Goal: Information Seeking & Learning: Learn about a topic

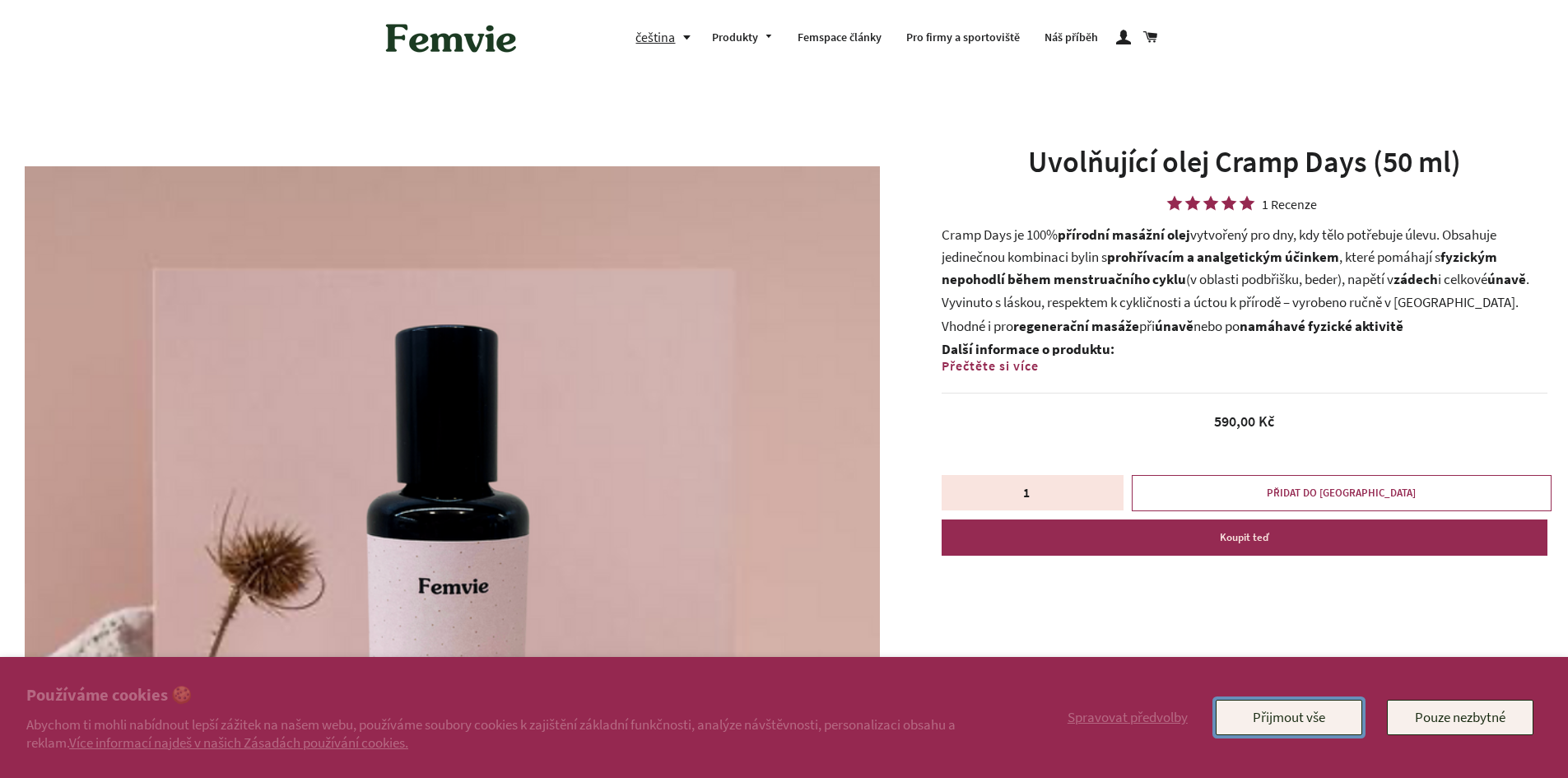
click at [1303, 722] on button "Přijmout vše" at bounding box center [1288, 718] width 147 height 35
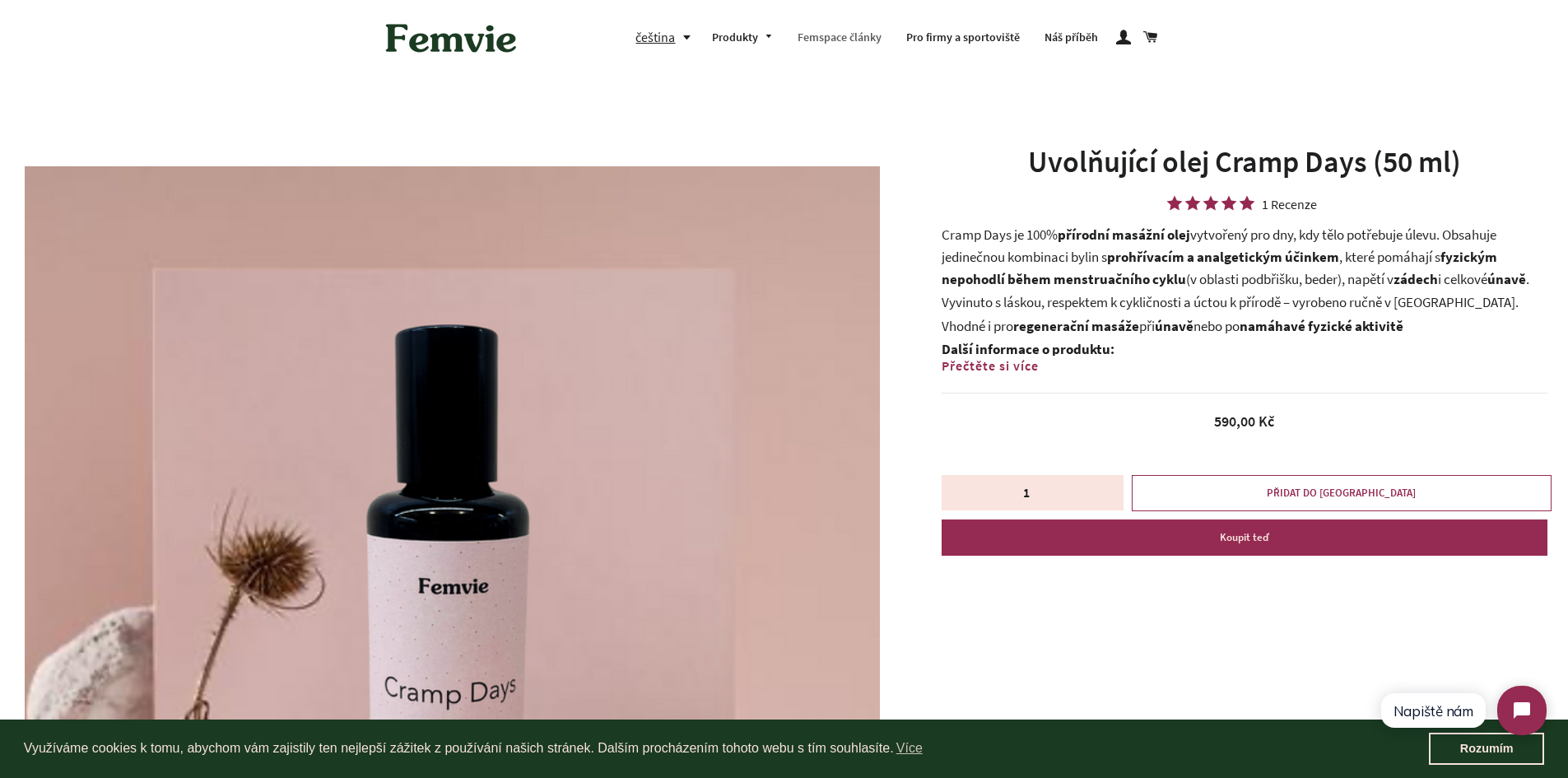
click at [835, 32] on link "Femspace články" at bounding box center [840, 38] width 109 height 43
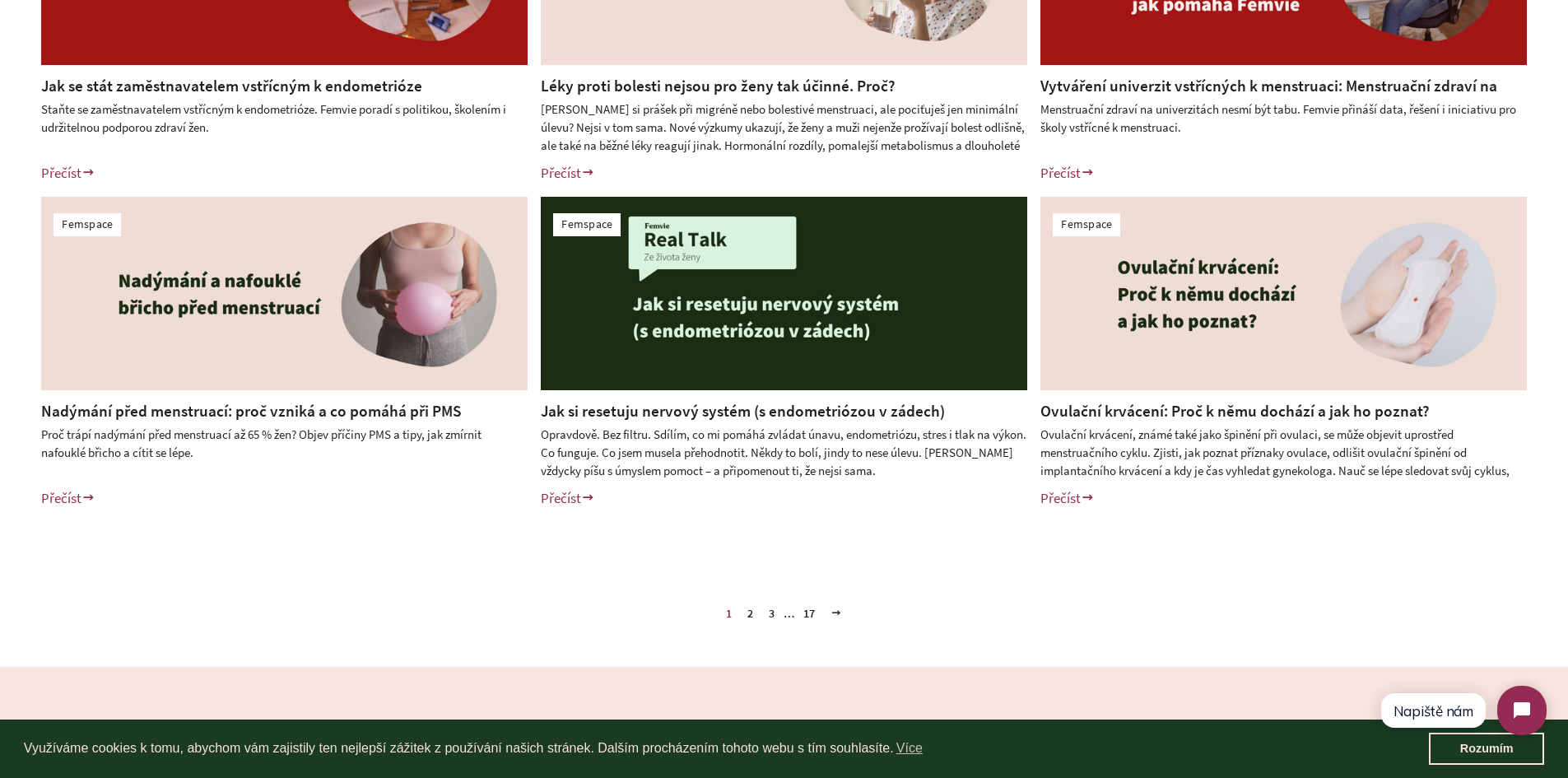
scroll to position [741, 0]
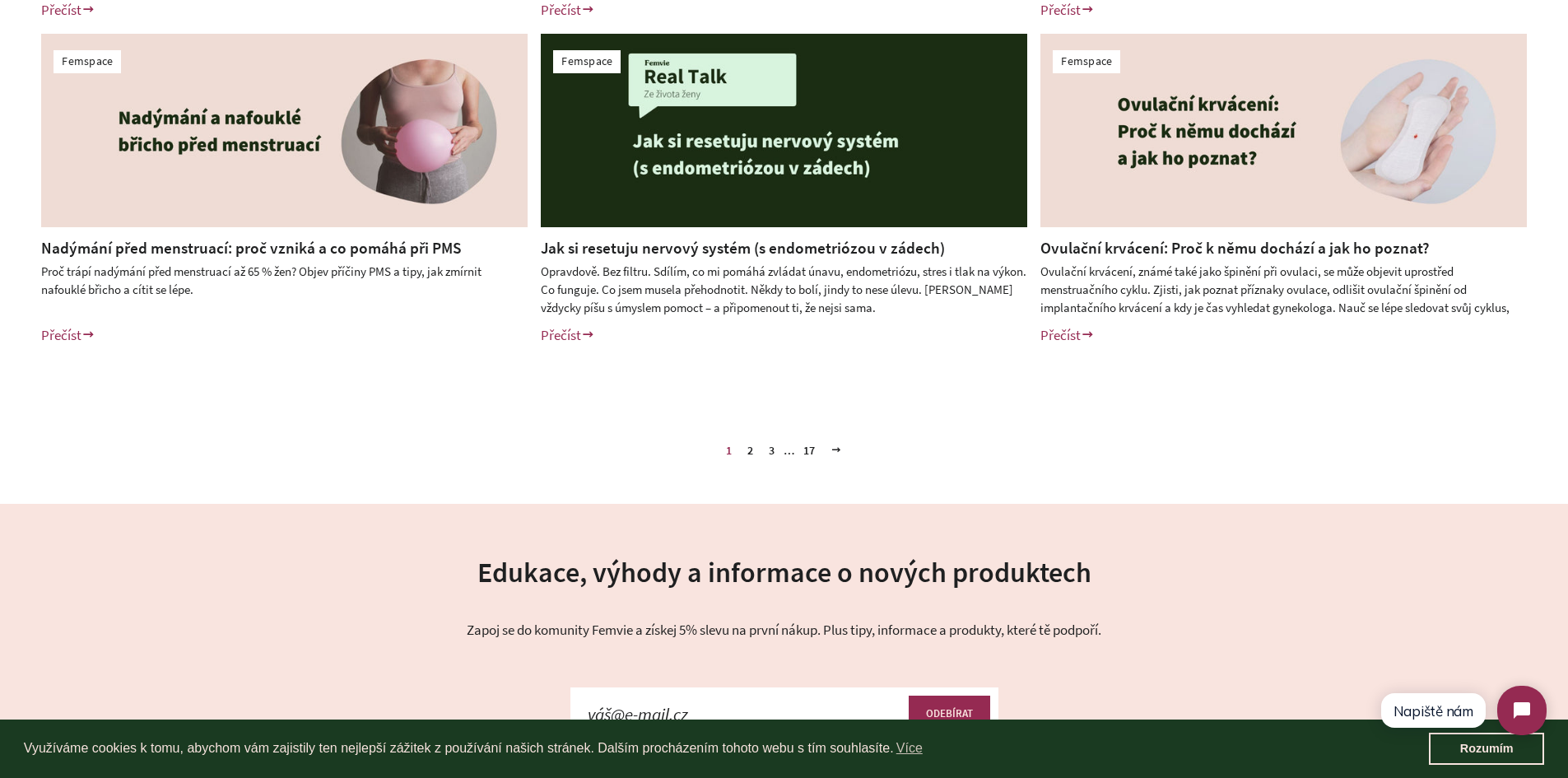
click at [752, 449] on link "2" at bounding box center [750, 450] width 18 height 24
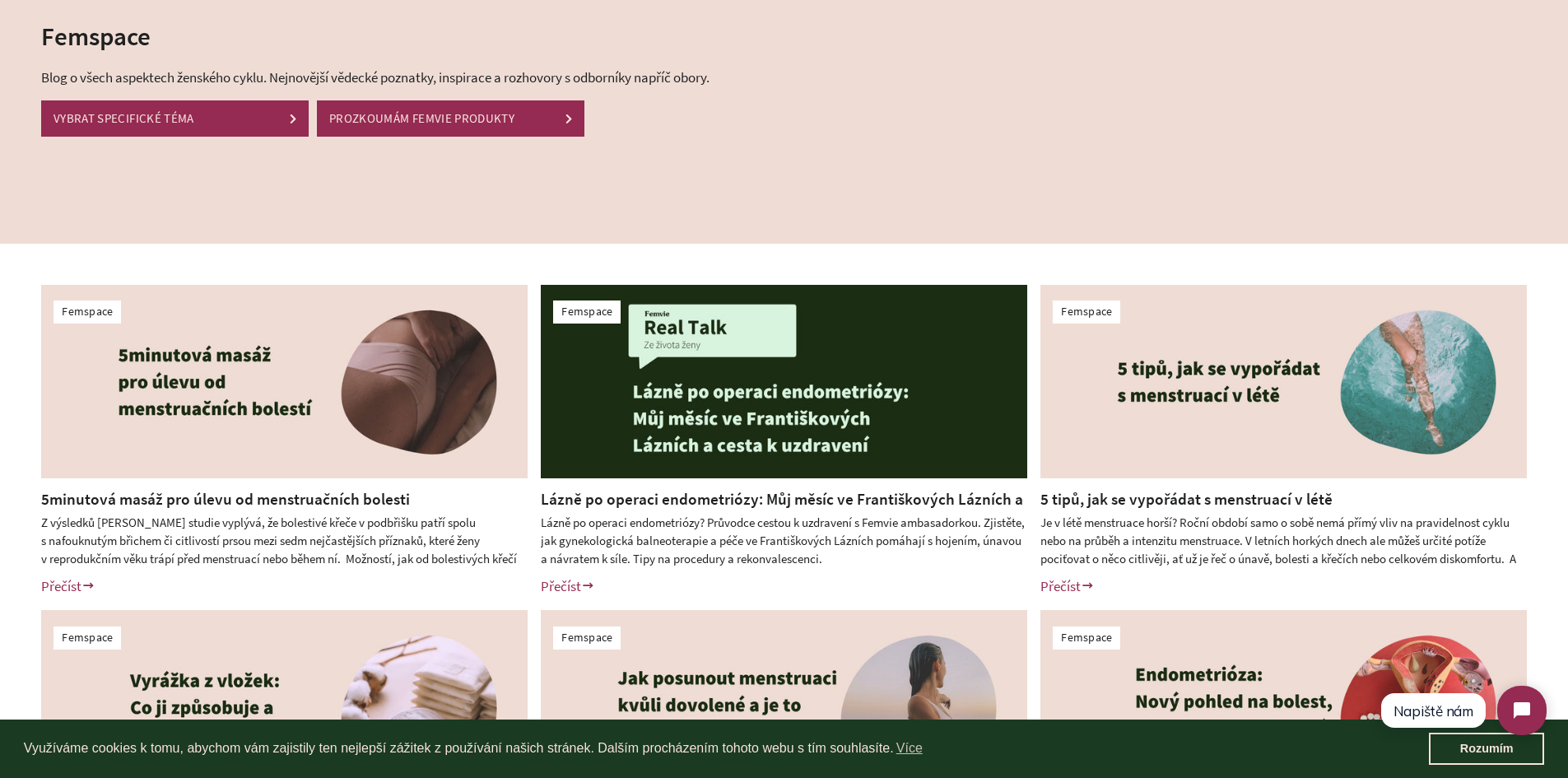
click at [747, 500] on link "Lázně po operaci endometriózy: Můj měsíc ve Františkových Lázních a cesta k uzd…" at bounding box center [782, 510] width 483 height 42
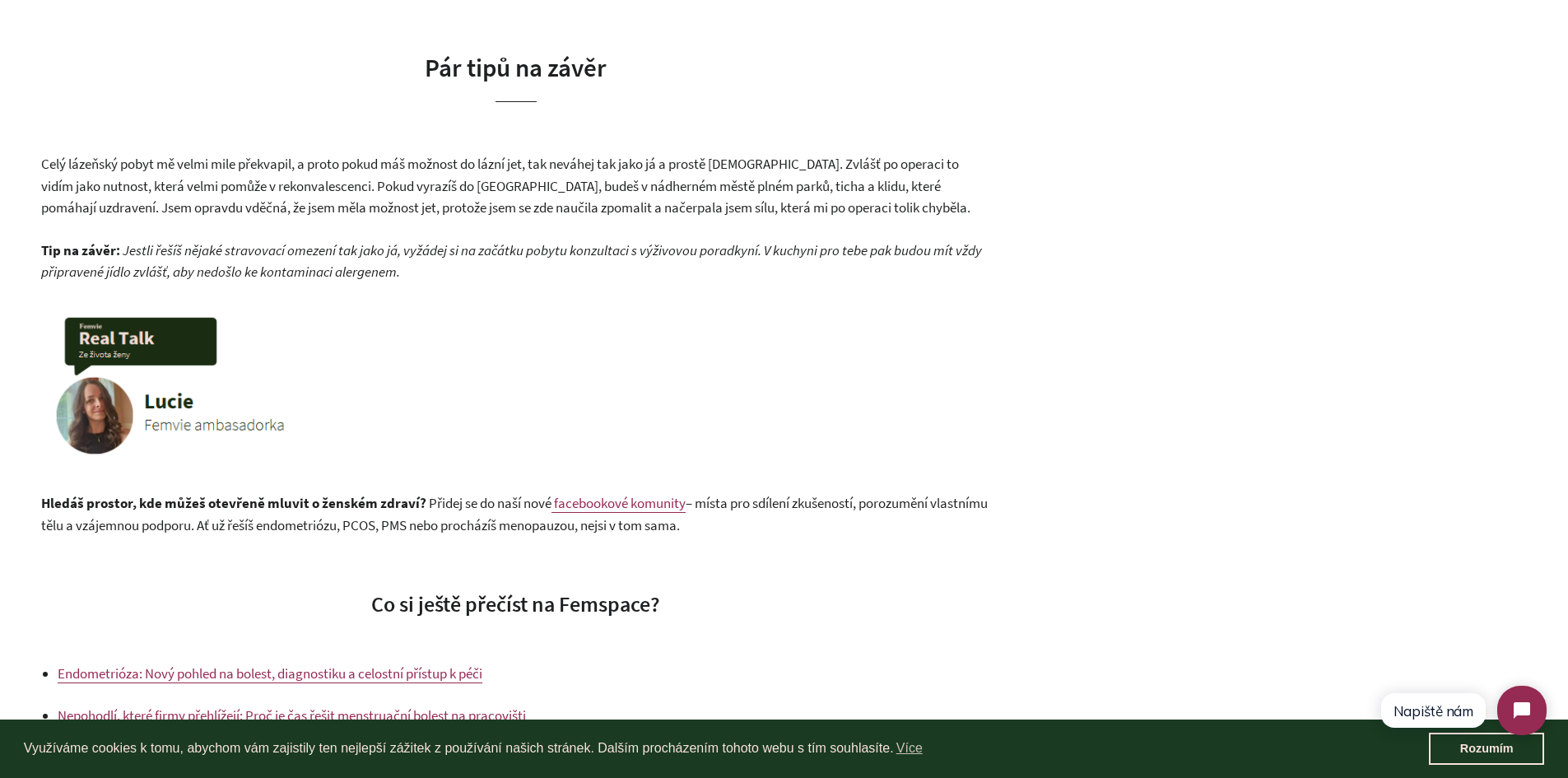
scroll to position [3294, 0]
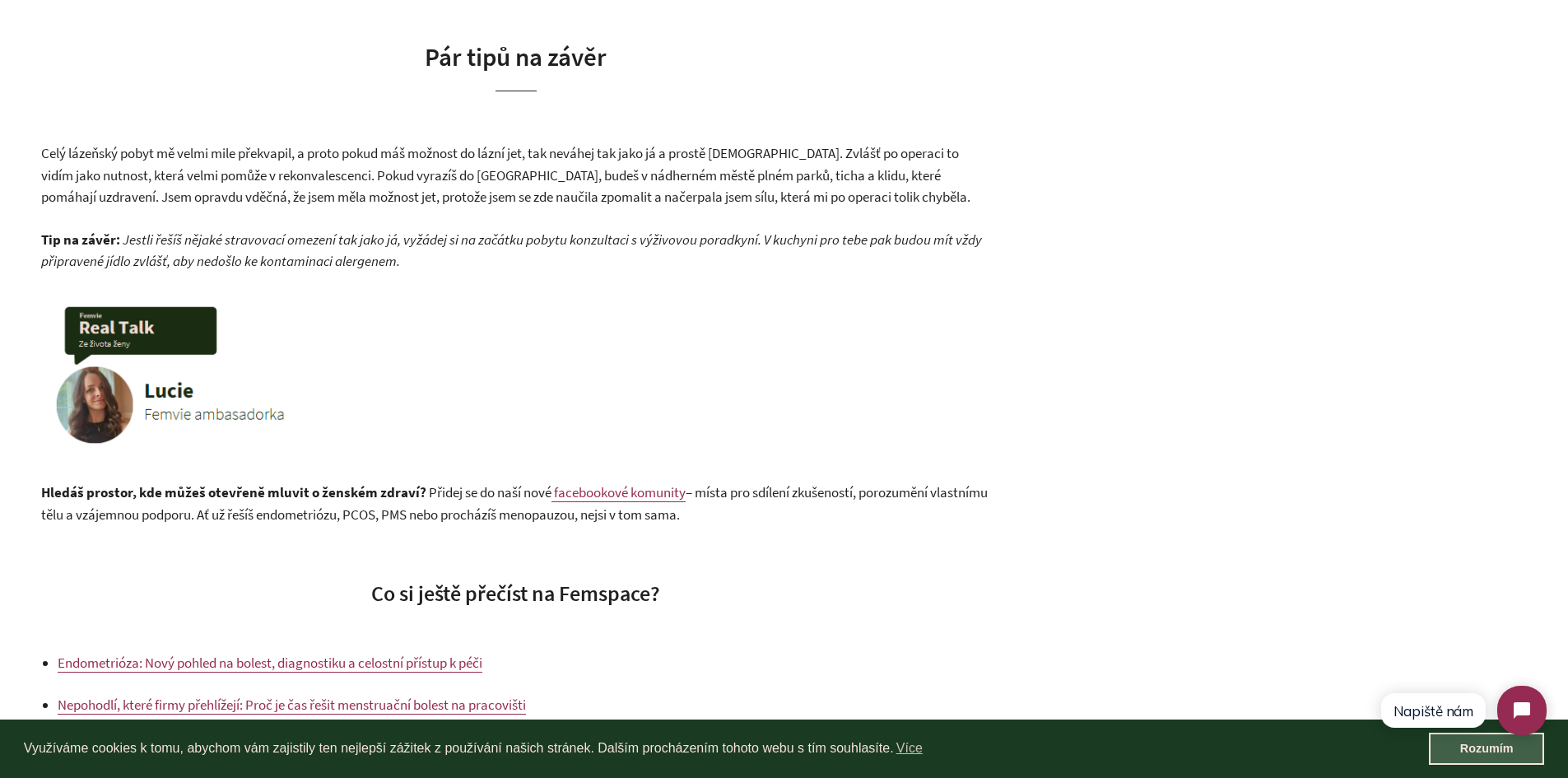
click at [1479, 752] on link "Rozumím" at bounding box center [1486, 750] width 116 height 33
